Goal: Information Seeking & Learning: Learn about a topic

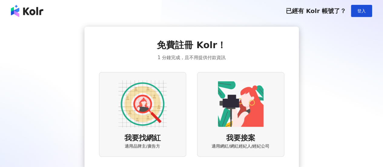
click at [9, 97] on div "免費註冊 Kolr！ 1 分鐘完成，且不用提供付款資訊 我要找網紅 適用品牌主/廣告方 我要接案 適用網紅/網紅經紀人/經紀公司" at bounding box center [191, 98] width 368 height 142
click at [368, 12] on button "登入" at bounding box center [361, 11] width 21 height 12
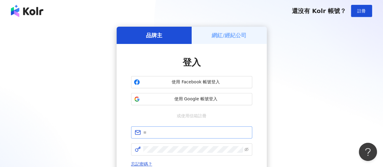
click at [167, 136] on span at bounding box center [191, 132] width 121 height 12
click at [167, 133] on input "text" at bounding box center [195, 132] width 105 height 7
paste input "**********"
type input "**********"
click at [9, 72] on div "**********" at bounding box center [191, 120] width 368 height 187
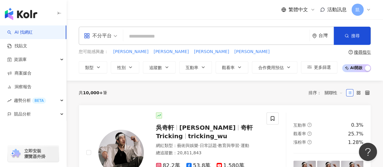
click at [147, 41] on input "search" at bounding box center [216, 37] width 181 height 12
paste input "****"
type input "****"
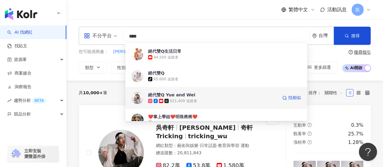
click at [198, 95] on span "絕代雙Q Yue and Wei" at bounding box center [213, 95] width 130 height 6
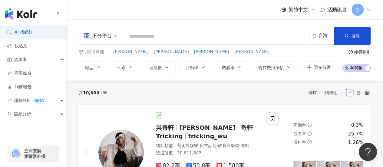
click at [137, 37] on input "search" at bounding box center [216, 37] width 181 height 12
paste input "**********"
type input "**********"
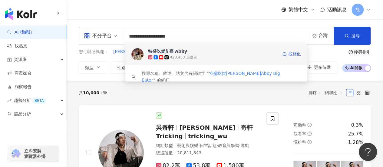
click at [190, 54] on div "428,453 追蹤者" at bounding box center [213, 57] width 130 height 6
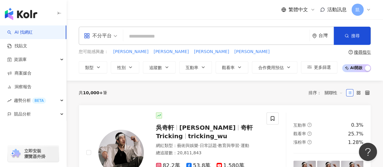
click at [141, 32] on input "search" at bounding box center [216, 37] width 181 height 12
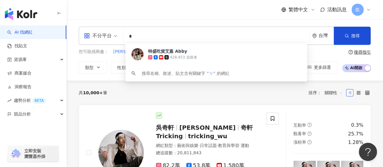
type input "*"
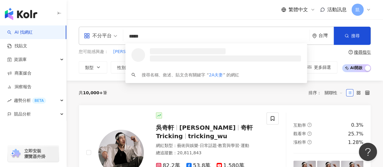
type input "****"
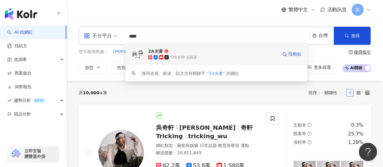
click at [196, 52] on span "2A夫妻" at bounding box center [213, 51] width 130 height 6
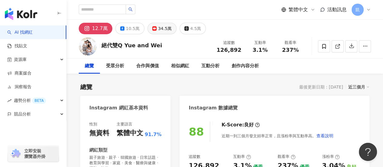
click at [160, 32] on div "34.5萬" at bounding box center [165, 28] width 14 height 8
click at [166, 30] on div "34.5萬" at bounding box center [165, 28] width 14 height 8
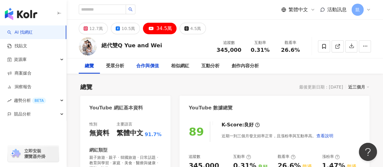
click at [152, 64] on div "合作與價值" at bounding box center [147, 65] width 23 height 7
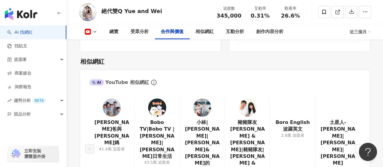
scroll to position [767, 0]
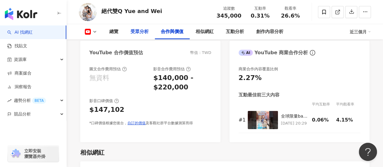
click at [138, 32] on div "受眾分析" at bounding box center [139, 31] width 18 height 7
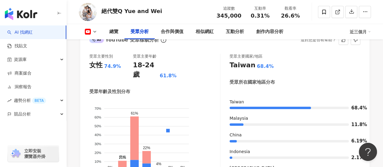
scroll to position [585, 0]
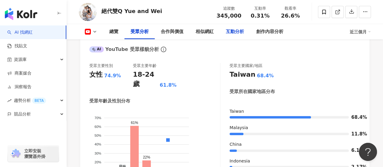
click at [234, 31] on div "互動分析" at bounding box center [235, 31] width 18 height 7
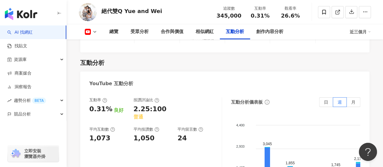
scroll to position [999, 0]
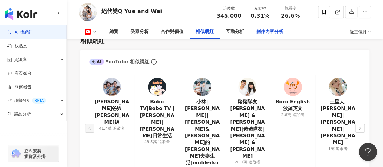
click at [269, 31] on div "創作內容分析" at bounding box center [269, 31] width 27 height 7
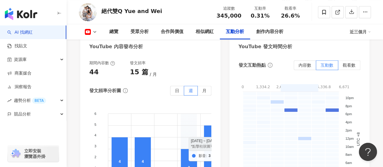
scroll to position [1262, 0]
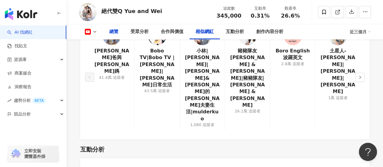
click at [116, 31] on div "總覽" at bounding box center [113, 31] width 9 height 7
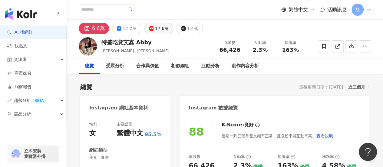
click at [155, 31] on div "17.6萬" at bounding box center [162, 28] width 14 height 8
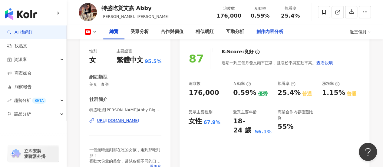
scroll to position [61, 0]
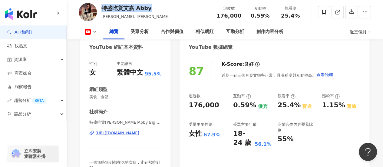
drag, startPoint x: 103, startPoint y: 6, endPoint x: 173, endPoint y: 7, distance: 69.3
click at [173, 7] on div "特盛吃貨艾嘉 Abby Abby, 艾嘉 追蹤數 176,000 互動率 0.59% 觀看率 25.4%" at bounding box center [225, 12] width 316 height 24
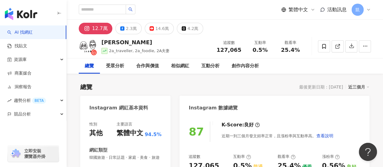
drag, startPoint x: 189, startPoint y: 86, endPoint x: 171, endPoint y: 55, distance: 35.6
click at [189, 86] on div "總覽 最後更新日期：2025/9/7 近三個月" at bounding box center [224, 87] width 289 height 8
click at [162, 27] on div "14.6萬" at bounding box center [162, 28] width 14 height 8
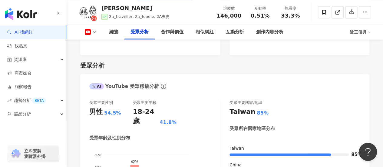
scroll to position [575, 0]
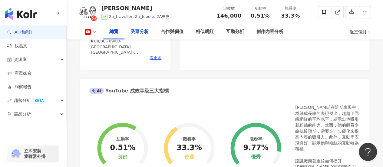
click at [140, 35] on div "受眾分析" at bounding box center [139, 31] width 18 height 7
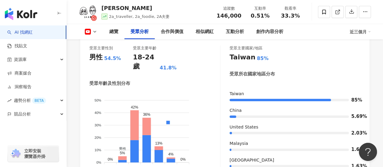
scroll to position [645, 0]
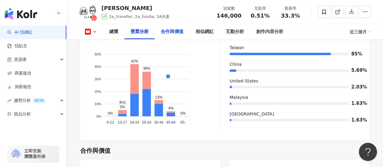
click at [178, 31] on div "合作與價值" at bounding box center [172, 31] width 23 height 7
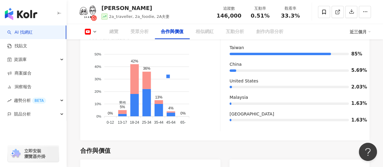
scroll to position [737, 0]
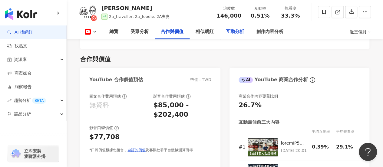
click at [224, 32] on div "互動分析" at bounding box center [235, 31] width 30 height 15
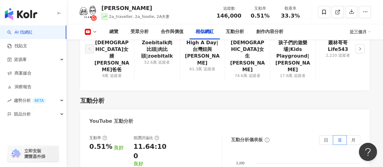
scroll to position [1020, 0]
